Goal: Task Accomplishment & Management: Use online tool/utility

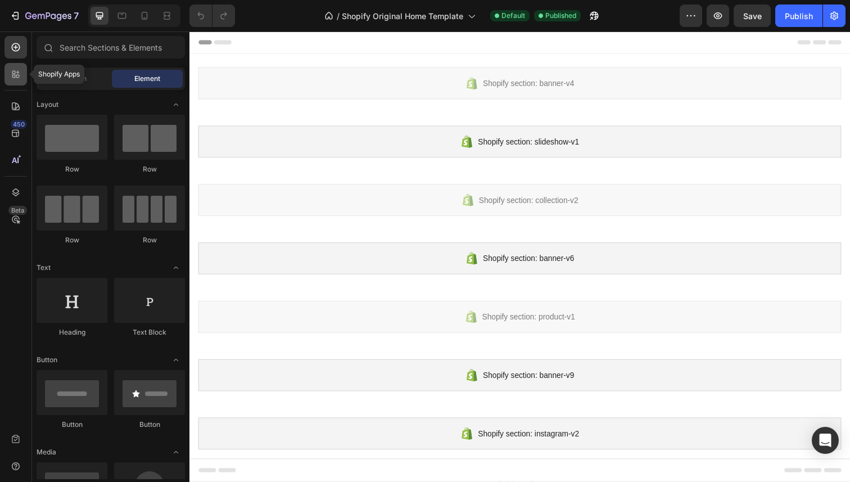
click at [16, 76] on icon at bounding box center [17, 76] width 3 height 3
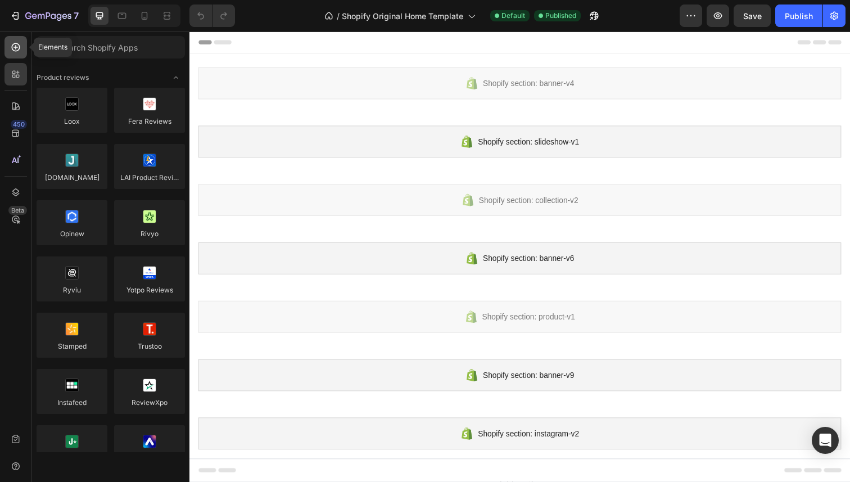
click at [20, 47] on icon at bounding box center [15, 47] width 11 height 11
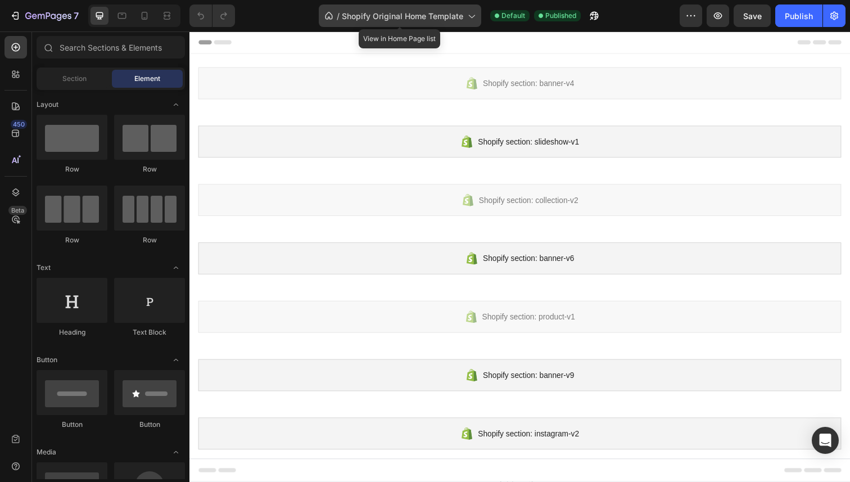
click at [449, 16] on span "Shopify Original Home Template" at bounding box center [402, 16] width 121 height 12
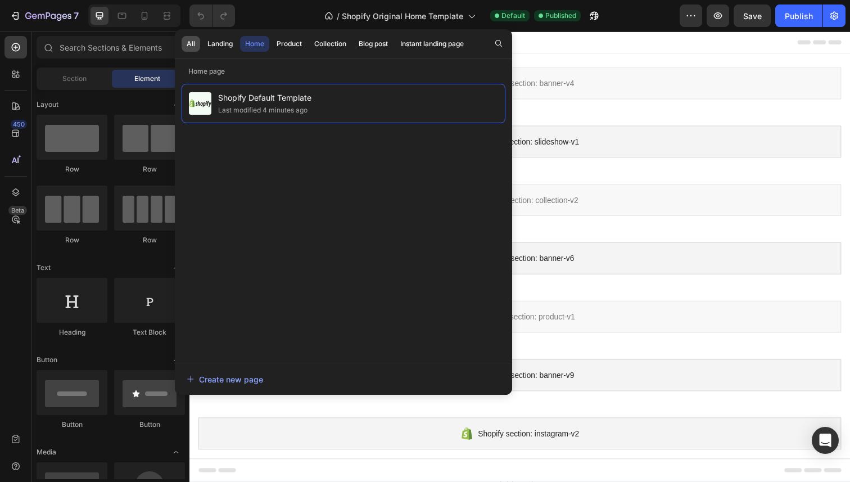
click at [193, 48] on div "All" at bounding box center [191, 44] width 8 height 10
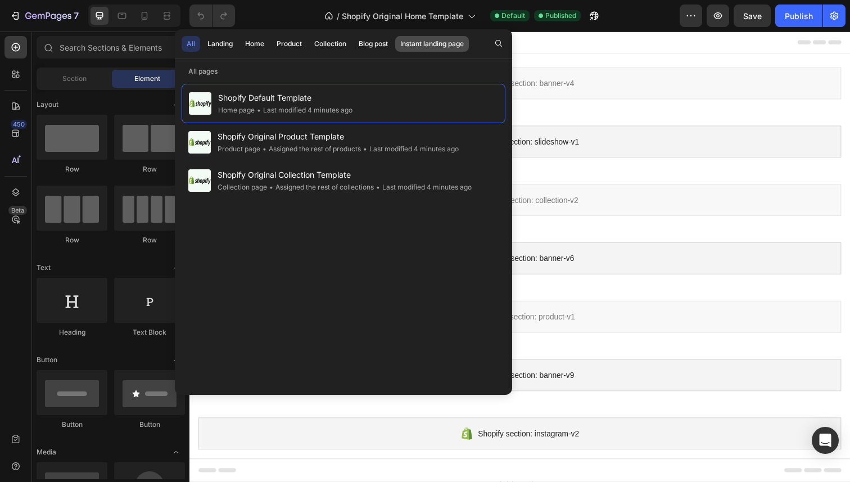
click at [443, 46] on div "Instant landing page" at bounding box center [432, 44] width 64 height 10
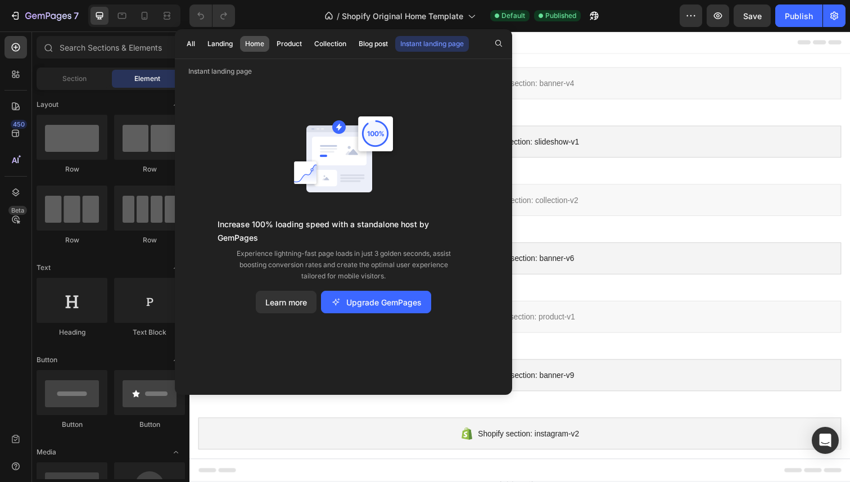
click at [251, 42] on div "Home" at bounding box center [254, 44] width 19 height 10
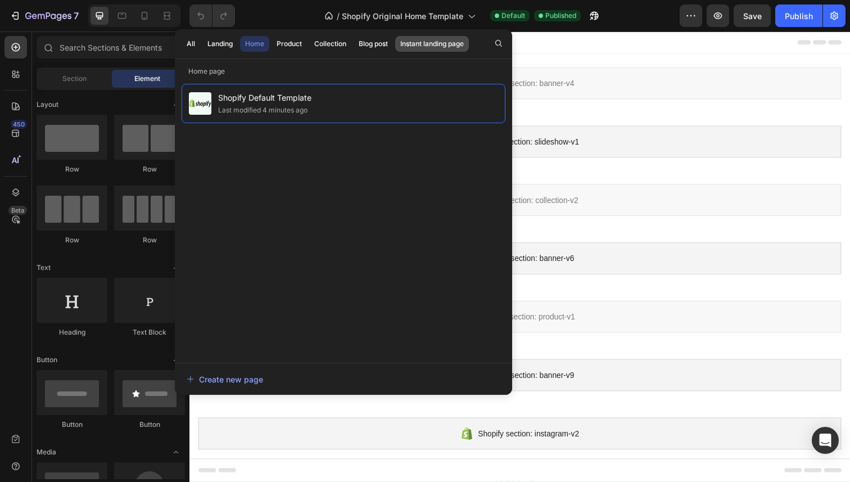
click at [429, 51] on button "Instant landing page" at bounding box center [432, 44] width 74 height 16
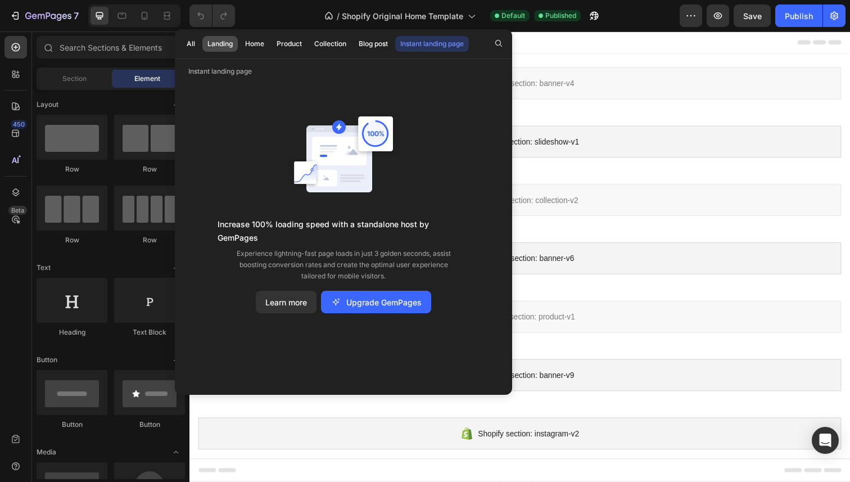
click at [202, 47] on button "Landing" at bounding box center [219, 44] width 35 height 16
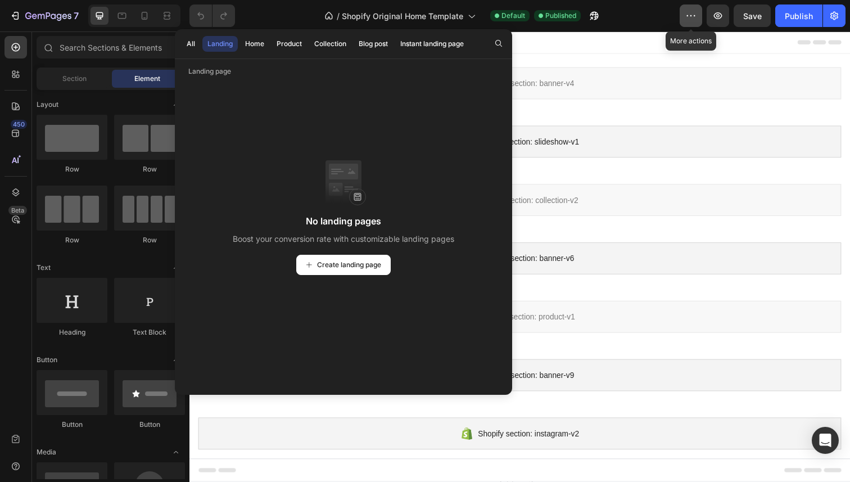
click at [692, 20] on icon "button" at bounding box center [691, 15] width 11 height 11
